Goal: Find specific page/section: Find specific page/section

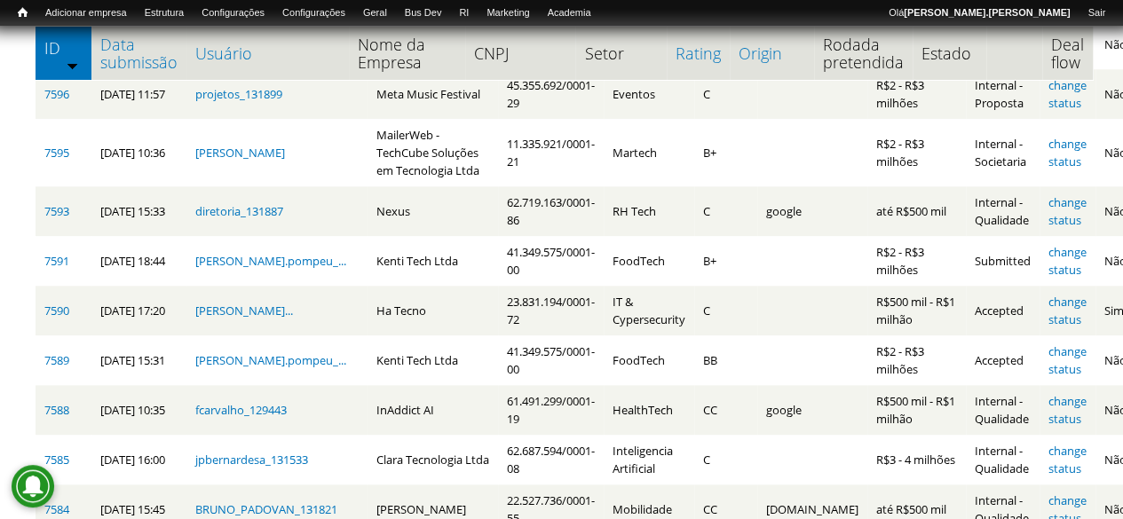
scroll to position [266, 0]
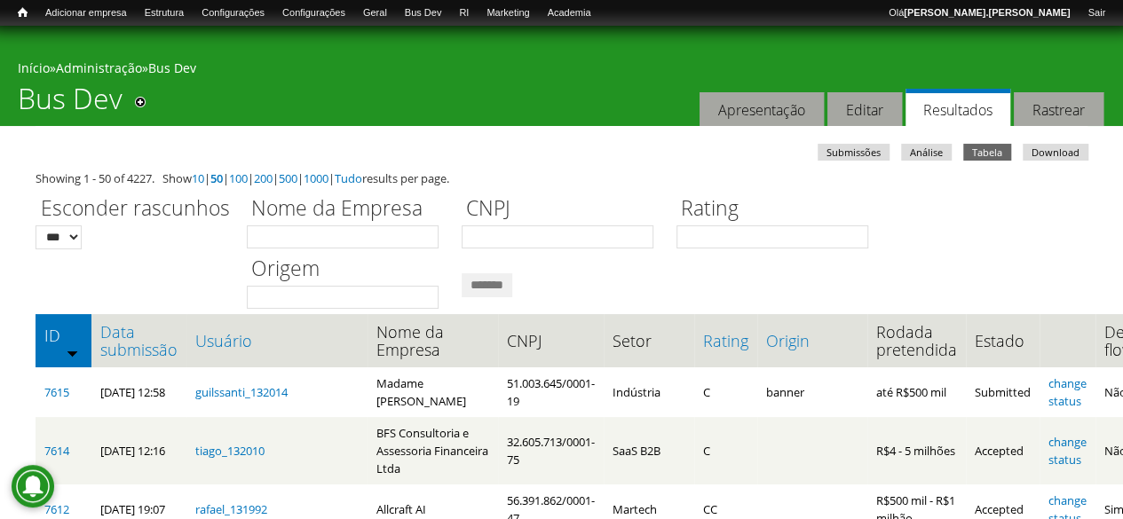
scroll to position [266, 0]
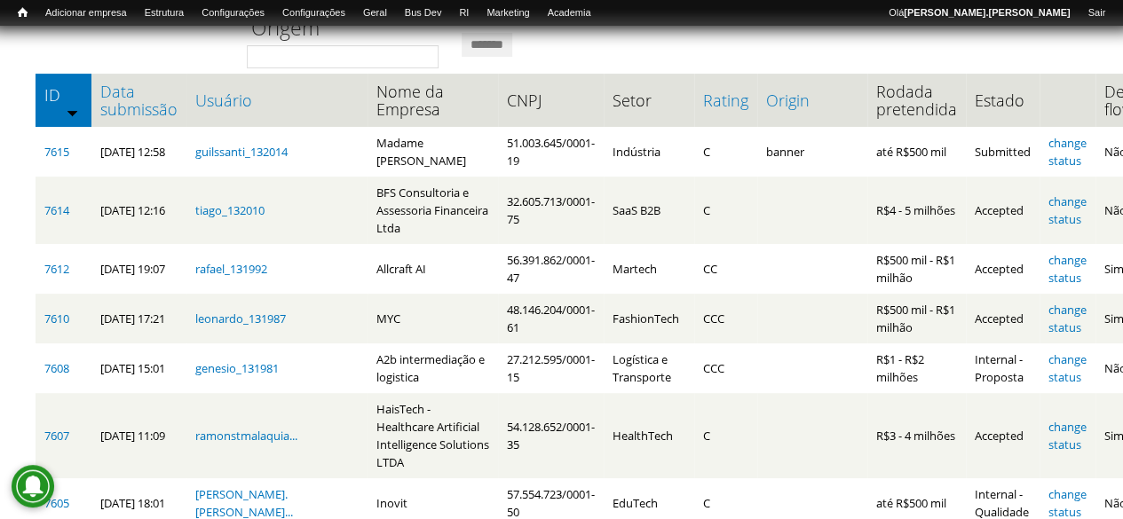
scroll to position [266, 0]
